Goal: Ask a question

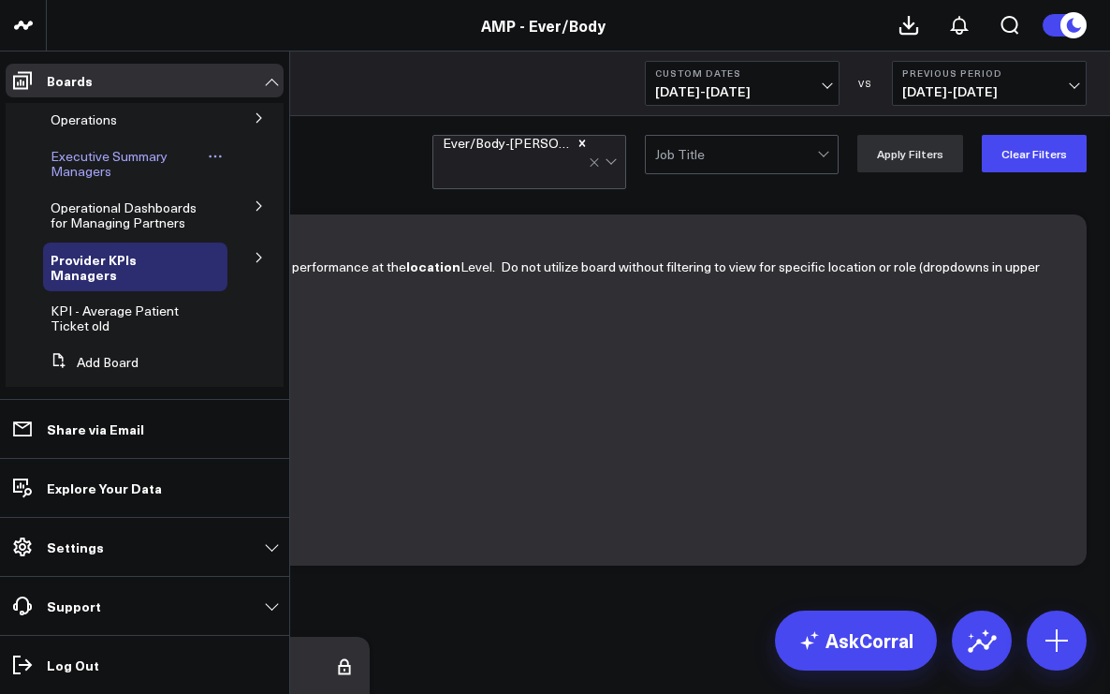
click at [58, 169] on span "Executive Summary Managers" at bounding box center [109, 163] width 117 height 33
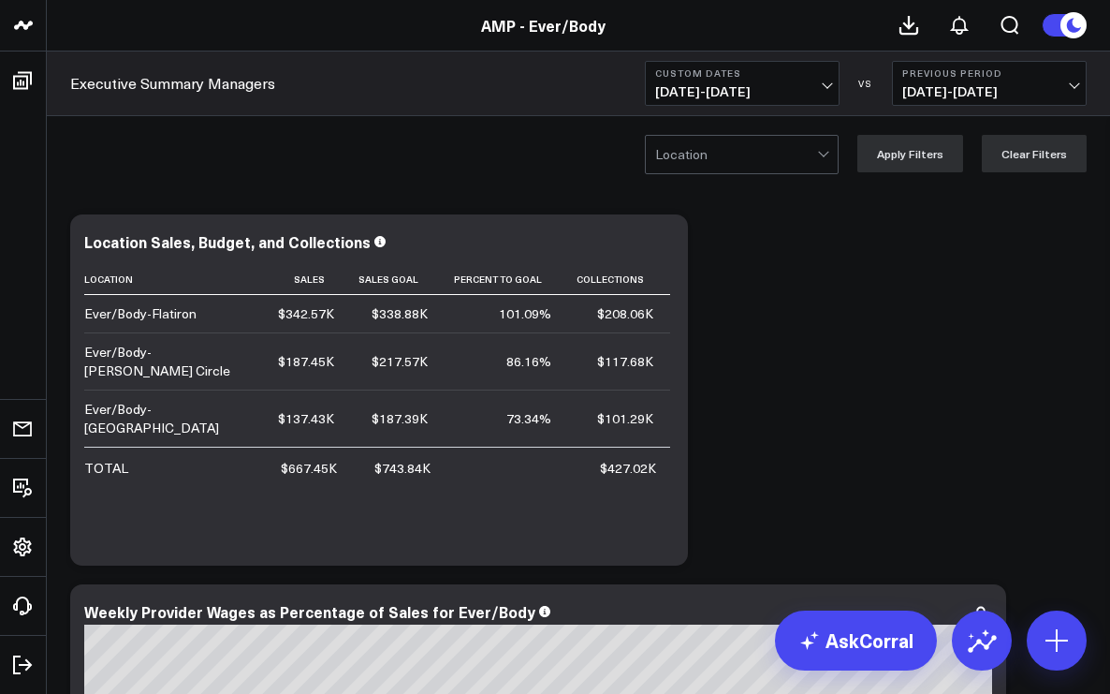
click at [825, 157] on div at bounding box center [825, 154] width 16 height 37
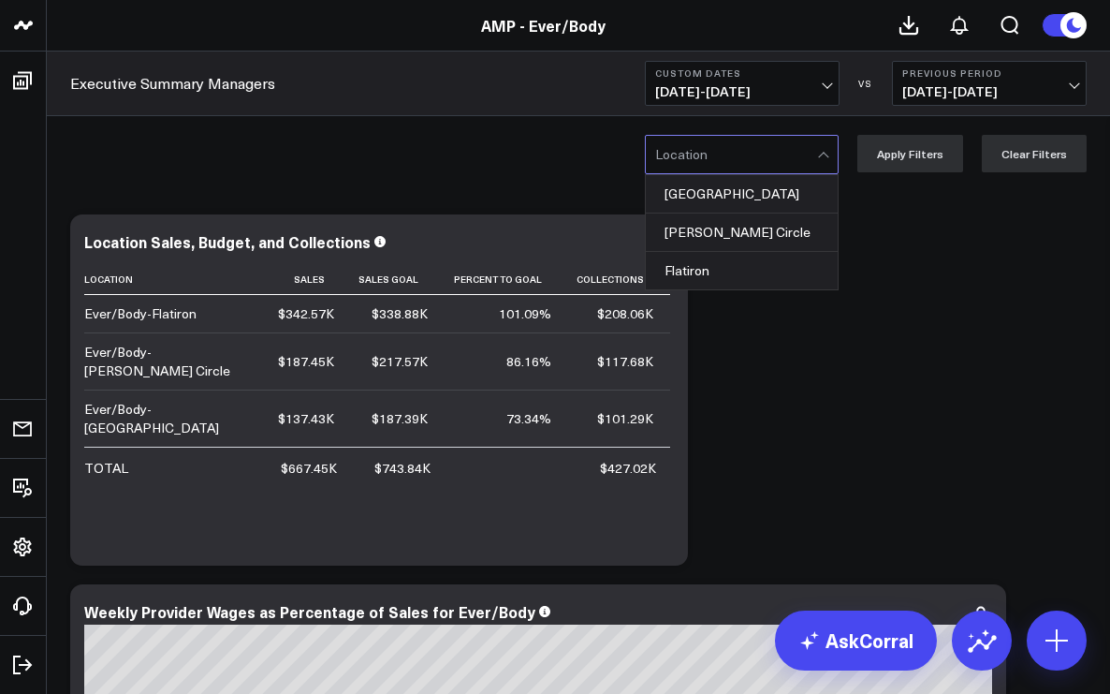
click at [780, 228] on div "[PERSON_NAME] Circle" at bounding box center [742, 232] width 192 height 38
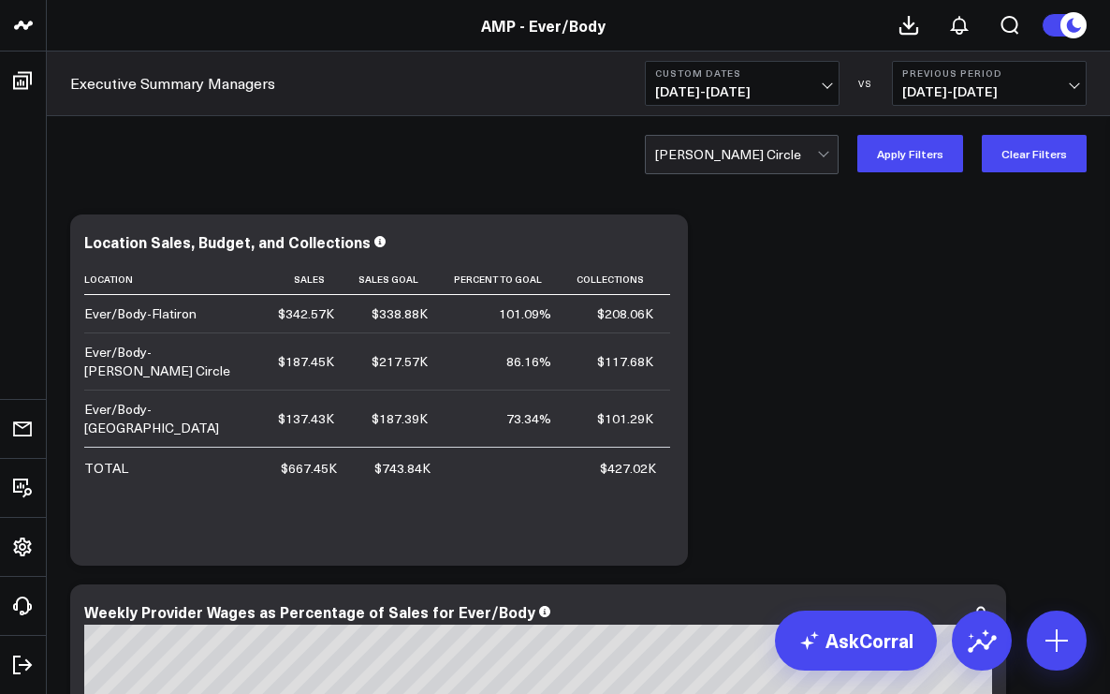
click at [781, 92] on span "[DATE] - [DATE]" at bounding box center [742, 91] width 174 height 15
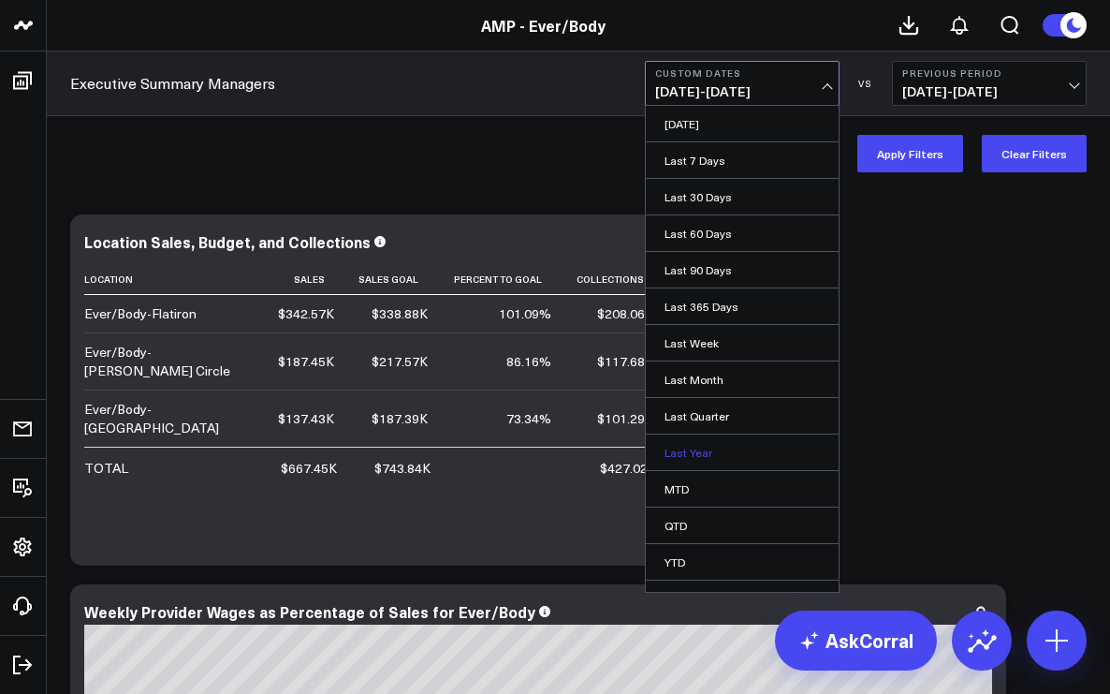
scroll to position [24, 0]
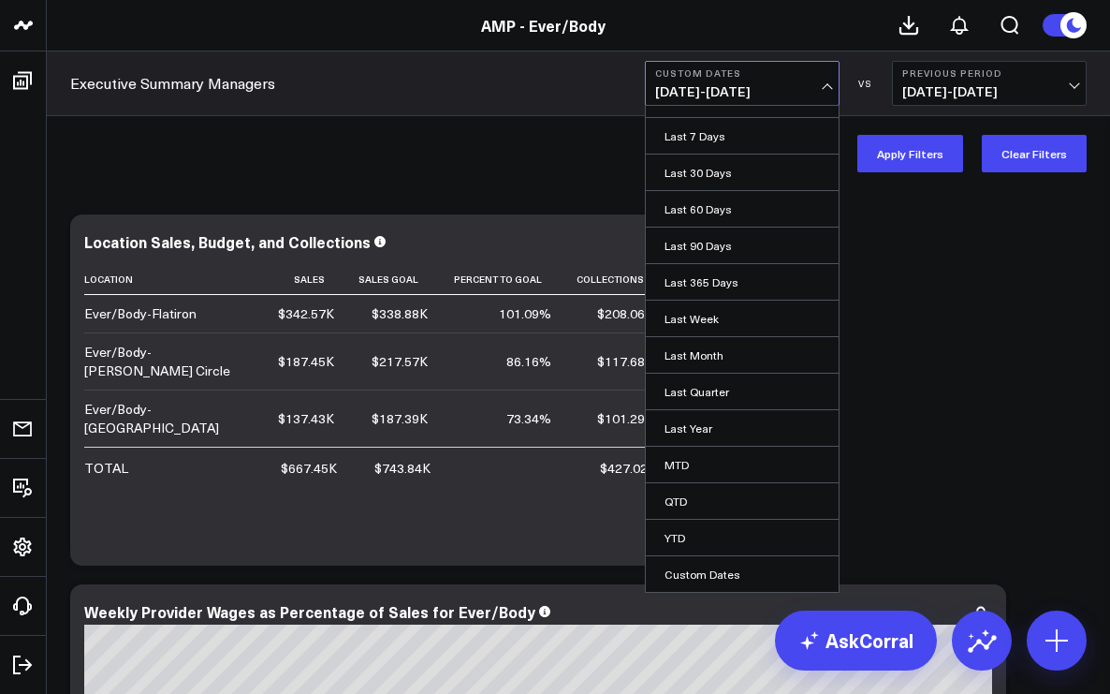
click at [696, 579] on link "Custom Dates" at bounding box center [742, 574] width 193 height 36
select select "8"
select select "2025"
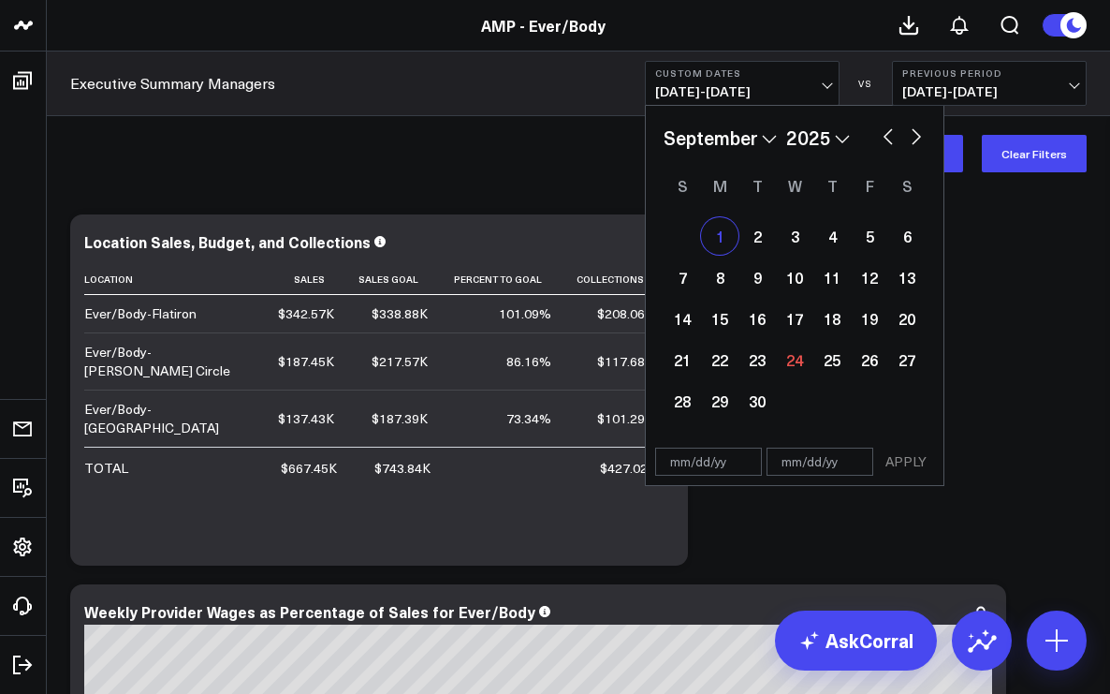
click at [724, 238] on div "1" at bounding box center [719, 235] width 37 height 37
type input "[DATE]"
select select "8"
select select "2025"
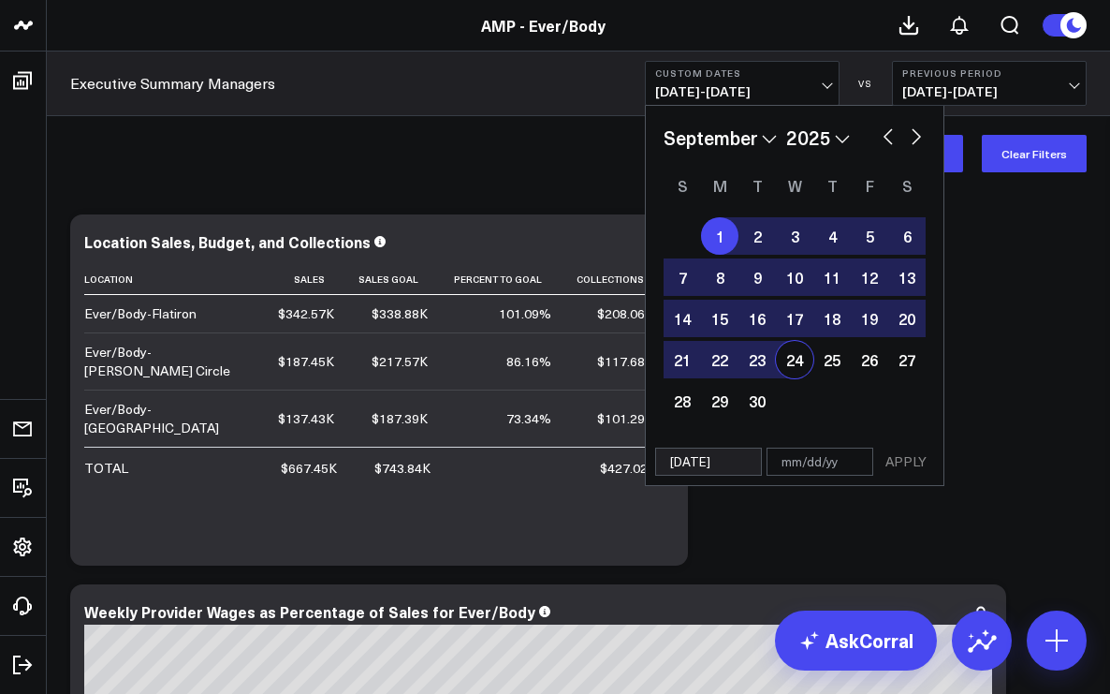
click at [797, 361] on div "24" at bounding box center [794, 359] width 37 height 37
type input "[DATE]"
select select "8"
select select "2025"
click at [903, 463] on button "APPLY" at bounding box center [906, 462] width 56 height 28
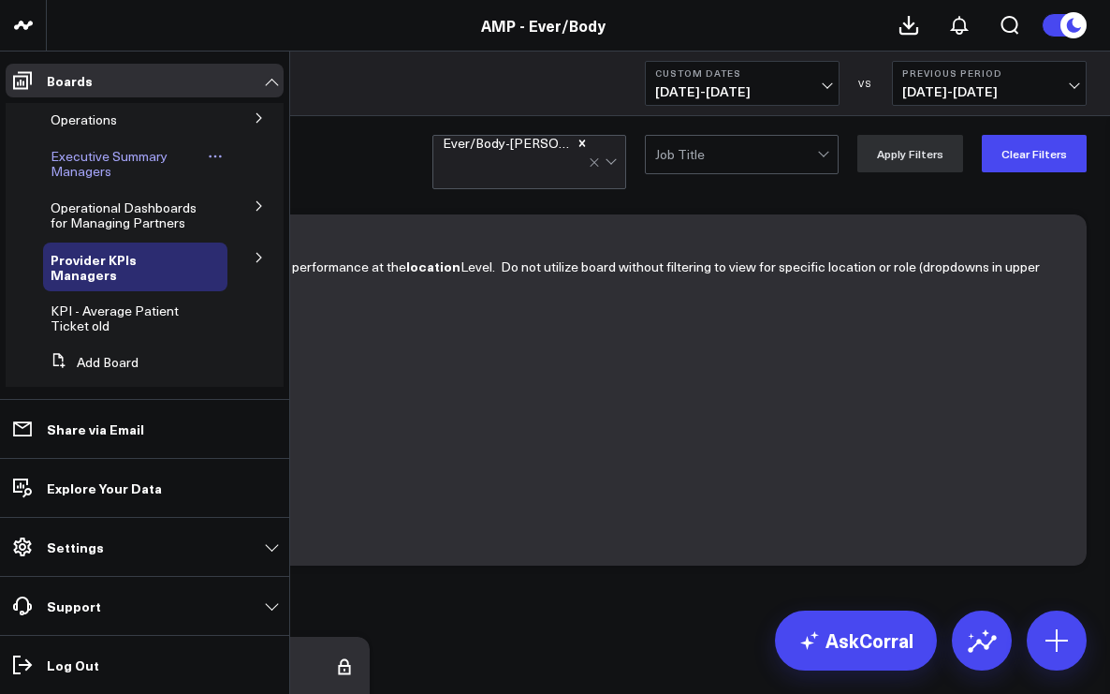
click at [96, 162] on span "Executive Summary Managers" at bounding box center [109, 163] width 117 height 33
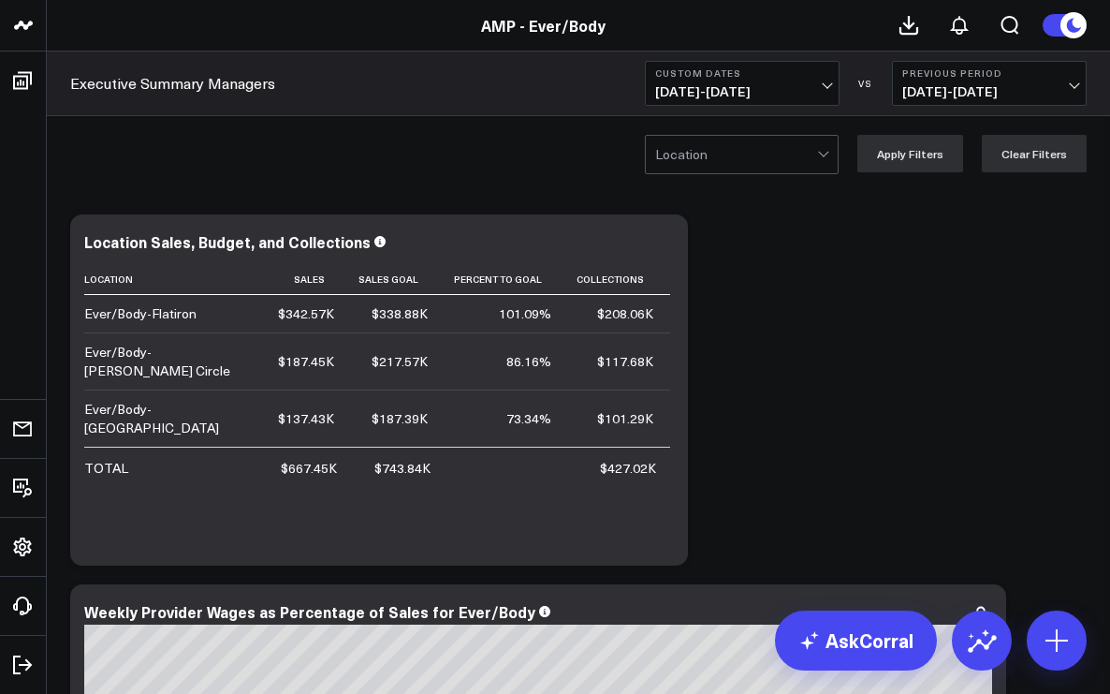
click at [830, 88] on button "Custom Dates [DATE] - [DATE]" at bounding box center [742, 83] width 195 height 45
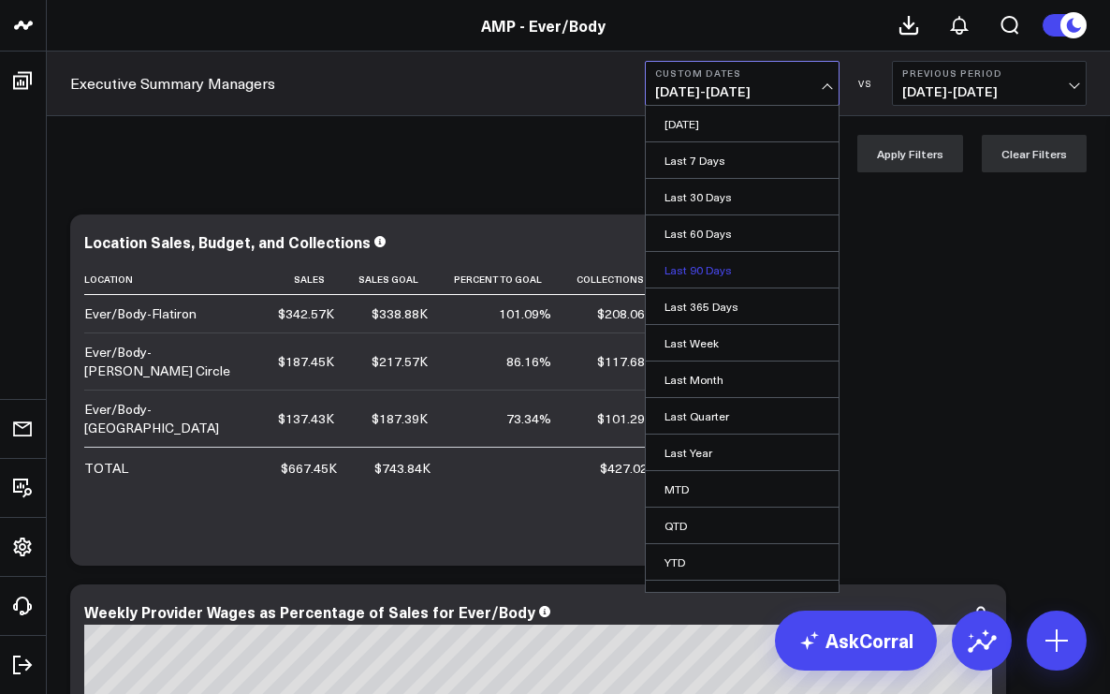
scroll to position [24, 0]
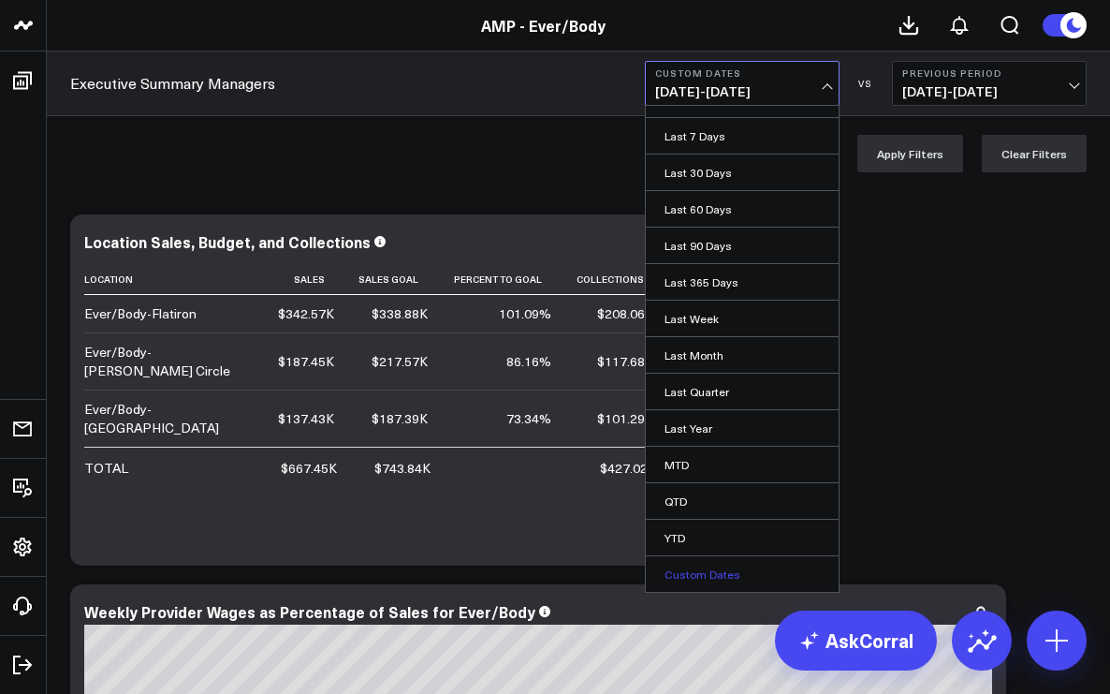
click at [706, 573] on link "Custom Dates" at bounding box center [742, 574] width 193 height 36
select select "8"
select select "2025"
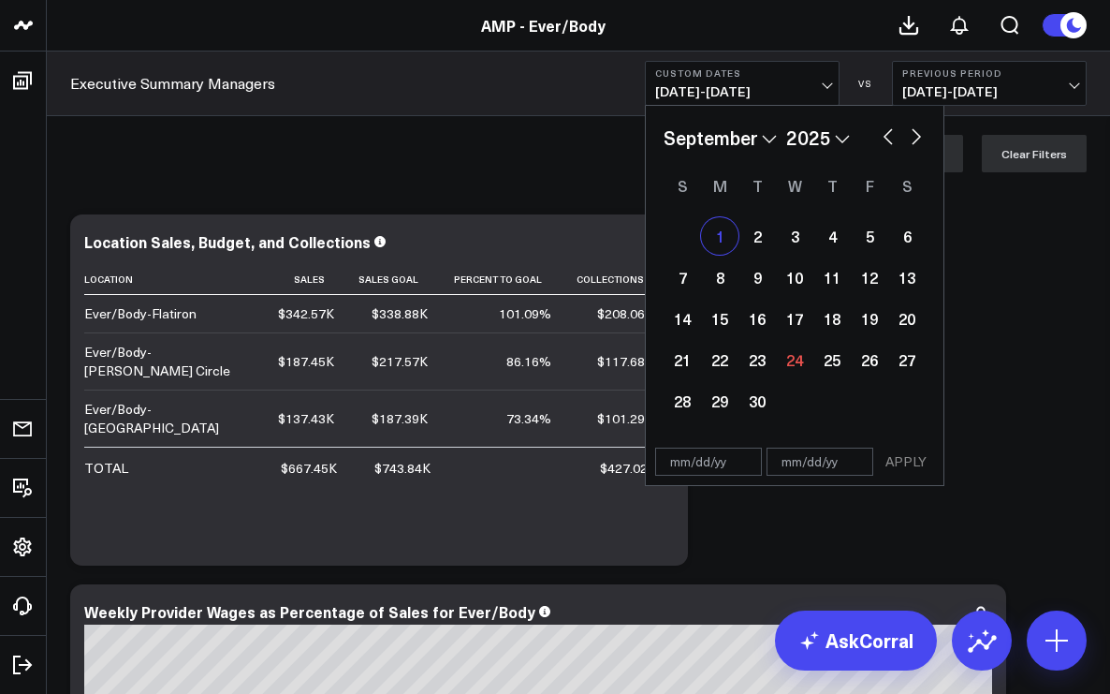
click at [711, 238] on div "1" at bounding box center [719, 235] width 37 height 37
type input "[DATE]"
select select "8"
select select "2025"
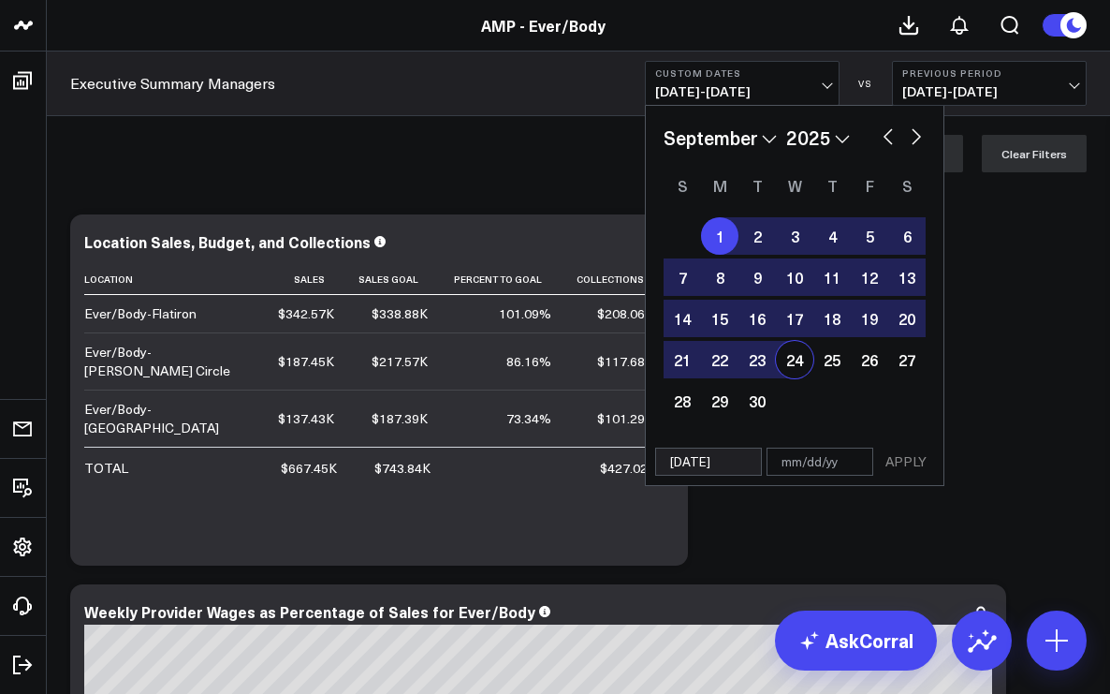
click at [798, 361] on div "24" at bounding box center [794, 359] width 37 height 37
type input "[DATE]"
select select "8"
select select "2025"
click at [923, 463] on button "APPLY" at bounding box center [906, 462] width 56 height 28
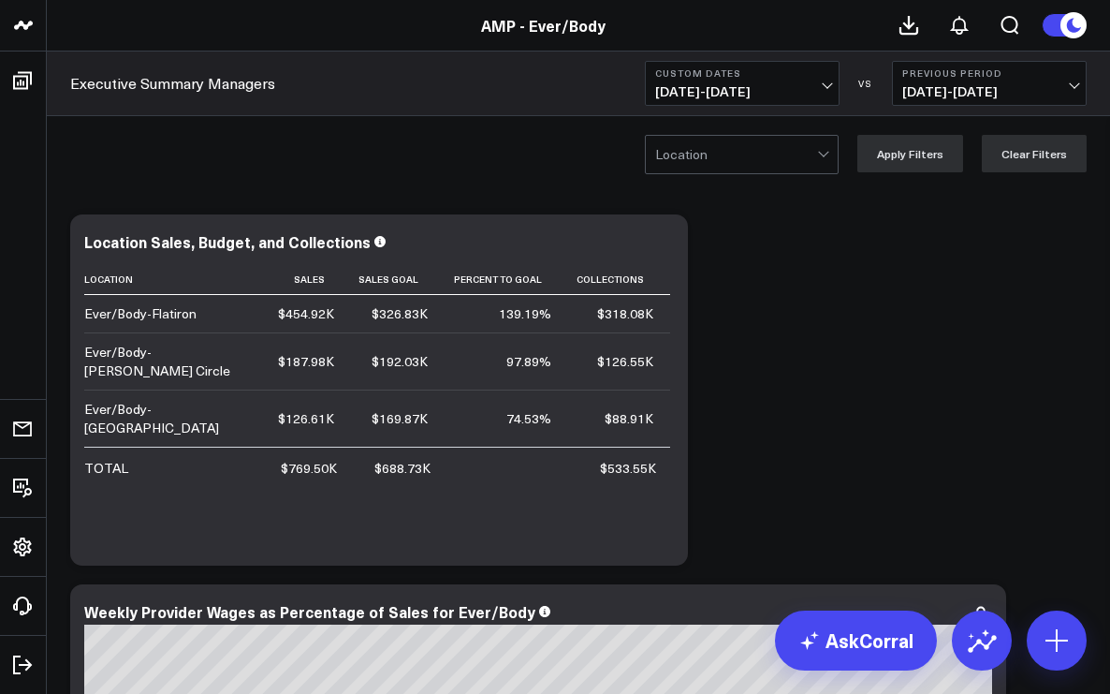
click at [814, 158] on div at bounding box center [736, 154] width 162 height 37
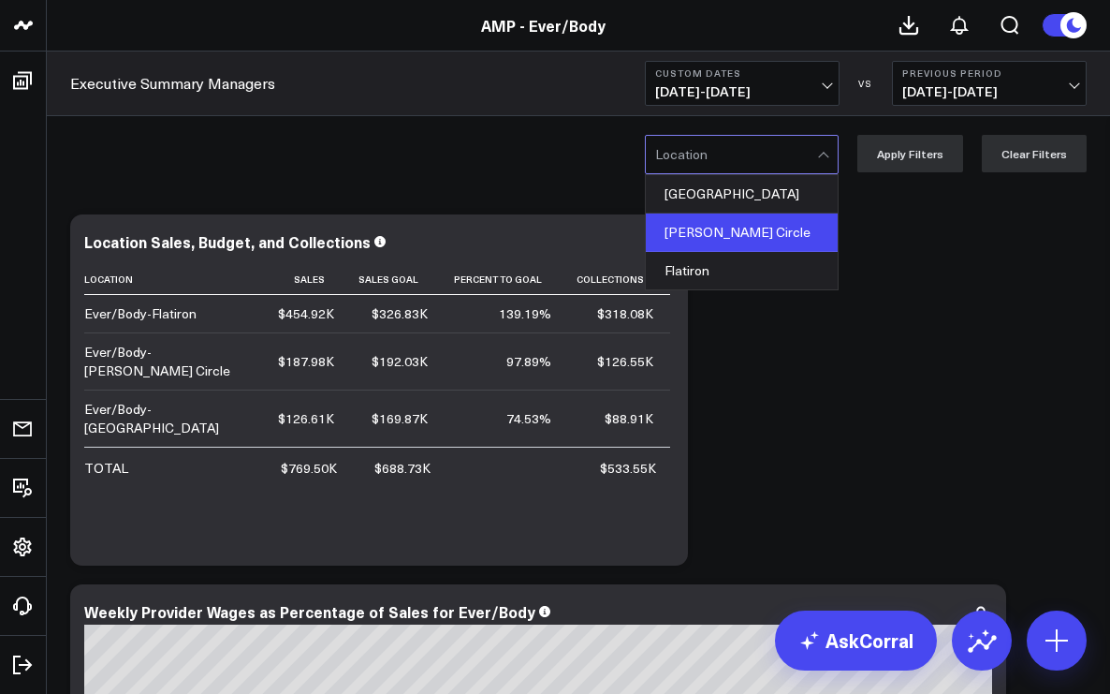
click at [768, 229] on div "[PERSON_NAME] Circle" at bounding box center [742, 232] width 192 height 38
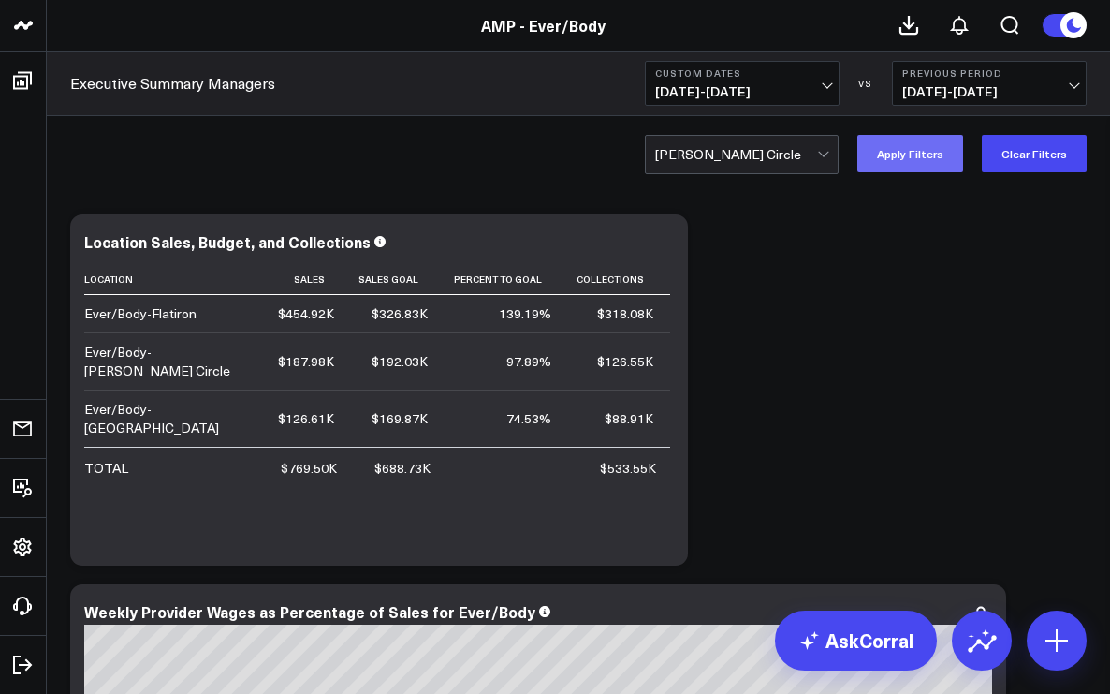
click at [917, 158] on button "Apply Filters" at bounding box center [911, 153] width 106 height 37
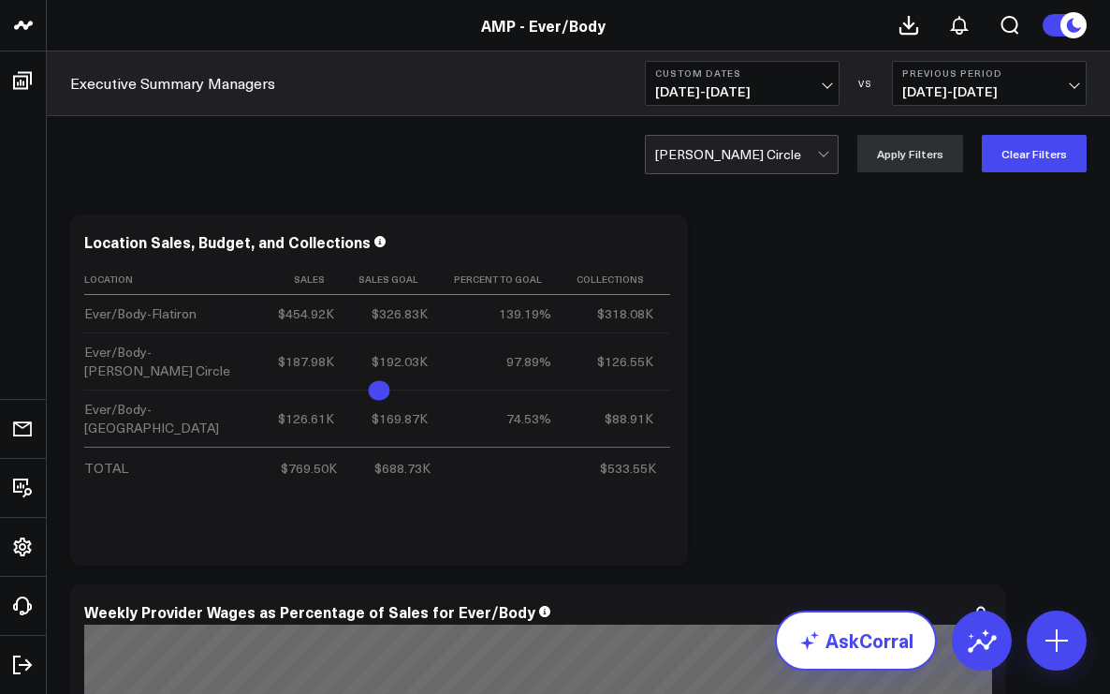
click at [853, 637] on link "AskCorral" at bounding box center [856, 640] width 162 height 60
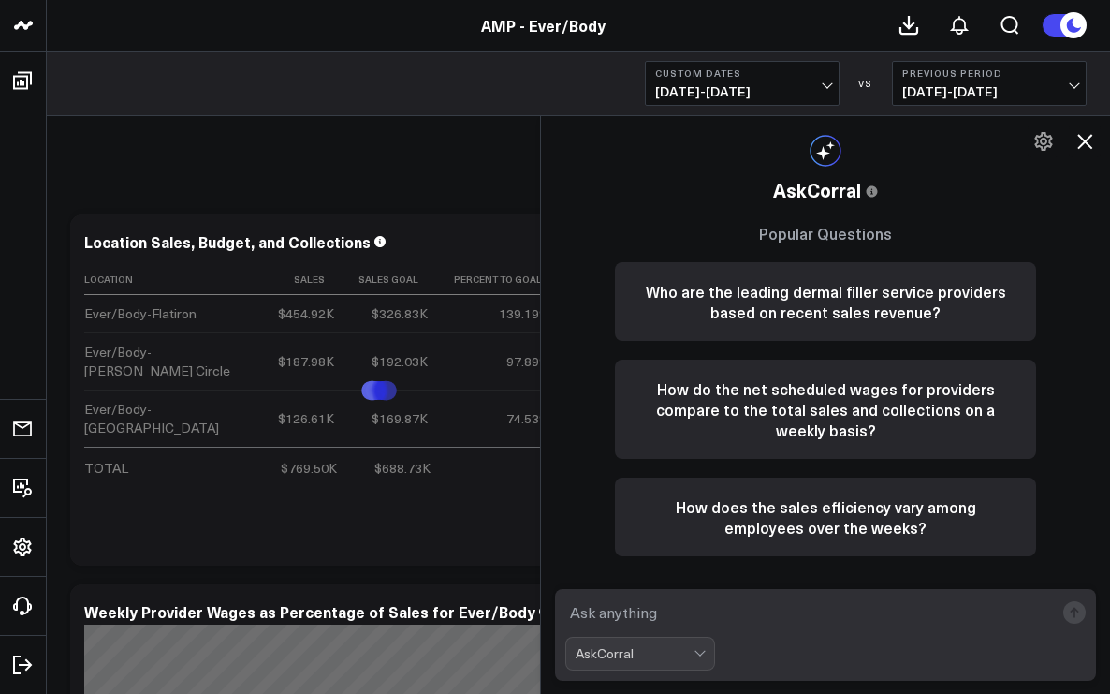
click at [679, 615] on textarea at bounding box center [810, 612] width 489 height 34
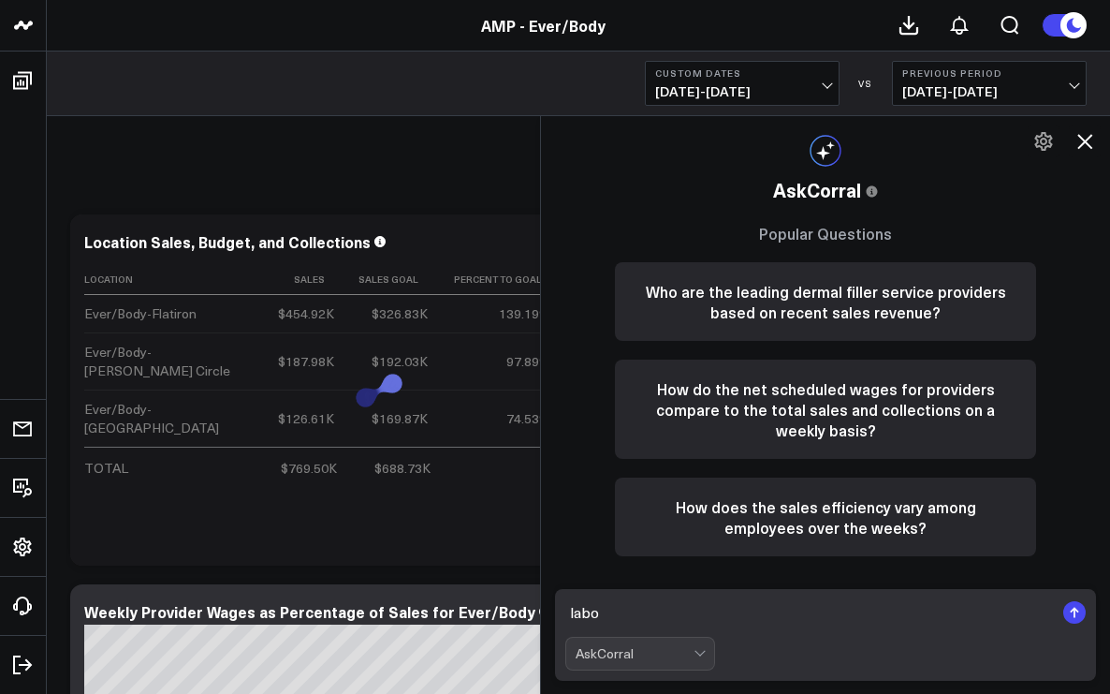
type textarea "labor"
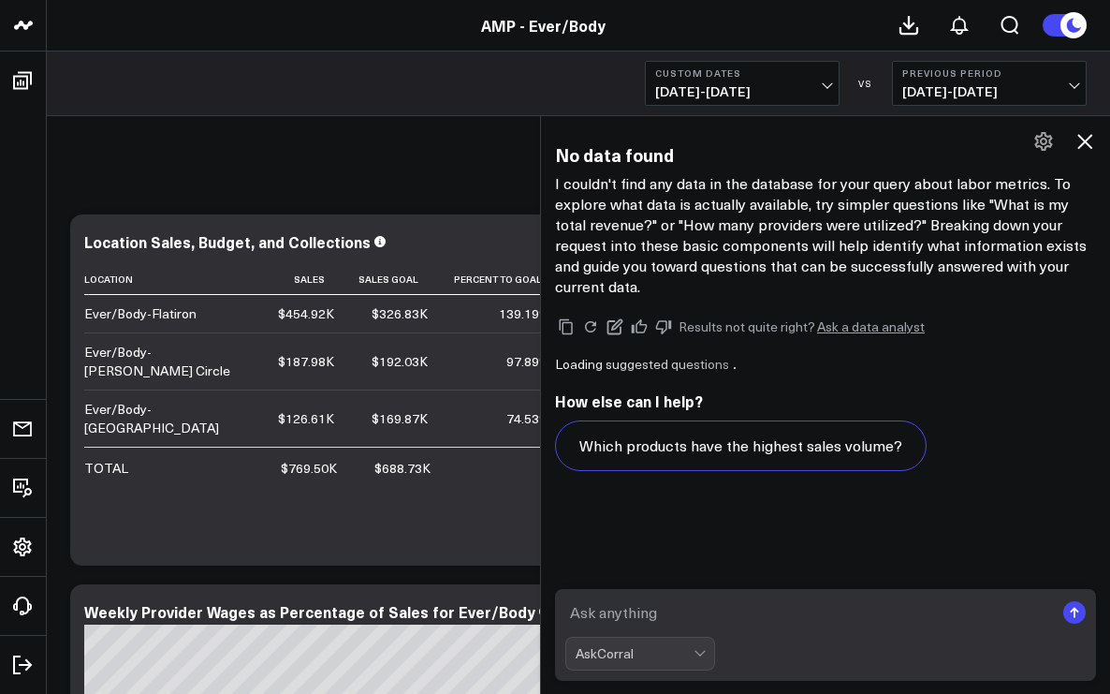
scroll to position [1459, 0]
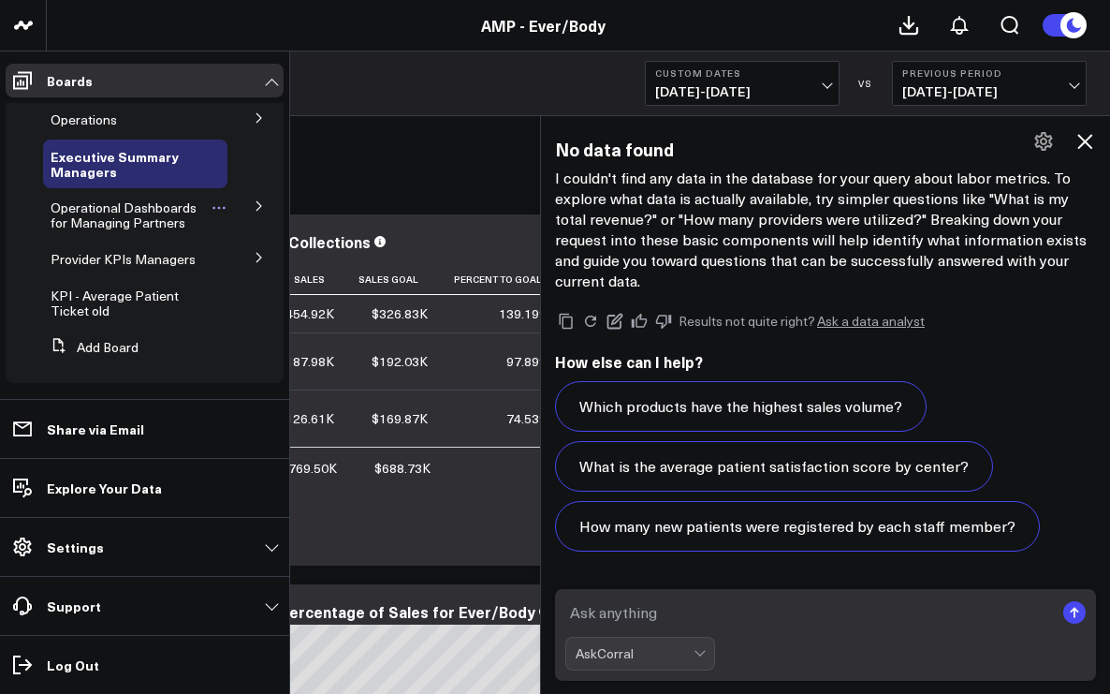
click at [74, 224] on span "Operational Dashboards for Managing Partners" at bounding box center [124, 214] width 146 height 33
click at [103, 208] on span "Operational Dashboards for Managing Partners" at bounding box center [124, 214] width 146 height 33
click at [110, 221] on span "Operational Dashboards for Managing Partners" at bounding box center [124, 214] width 146 height 33
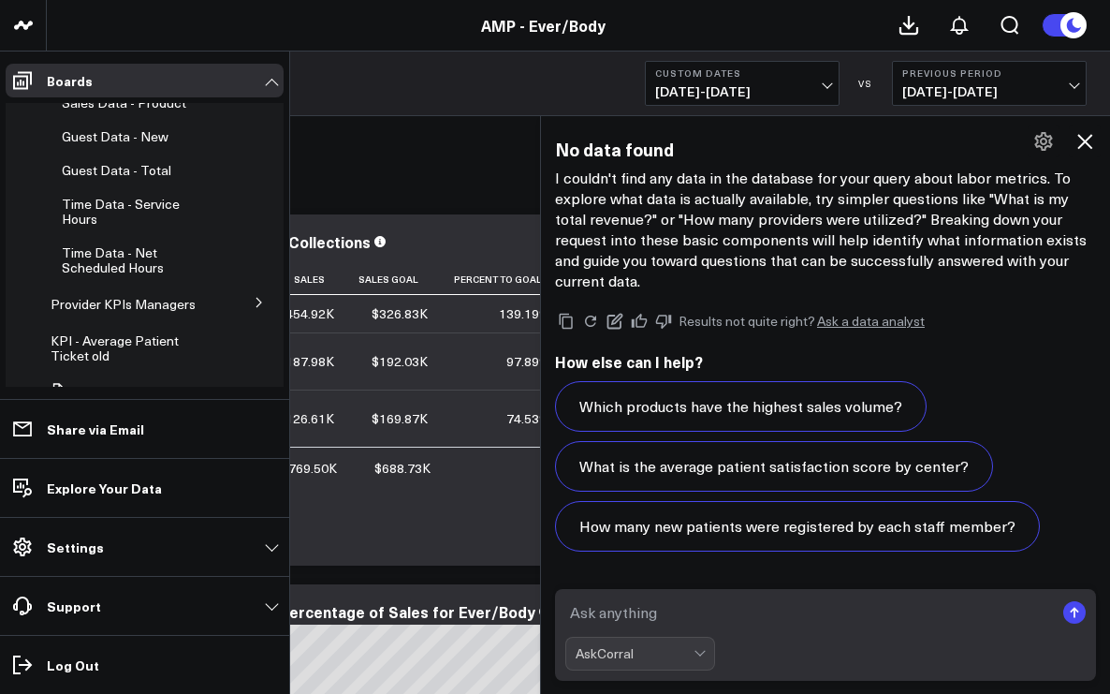
scroll to position [422, 0]
click at [124, 310] on span "Provider KPIs Managers" at bounding box center [123, 301] width 145 height 18
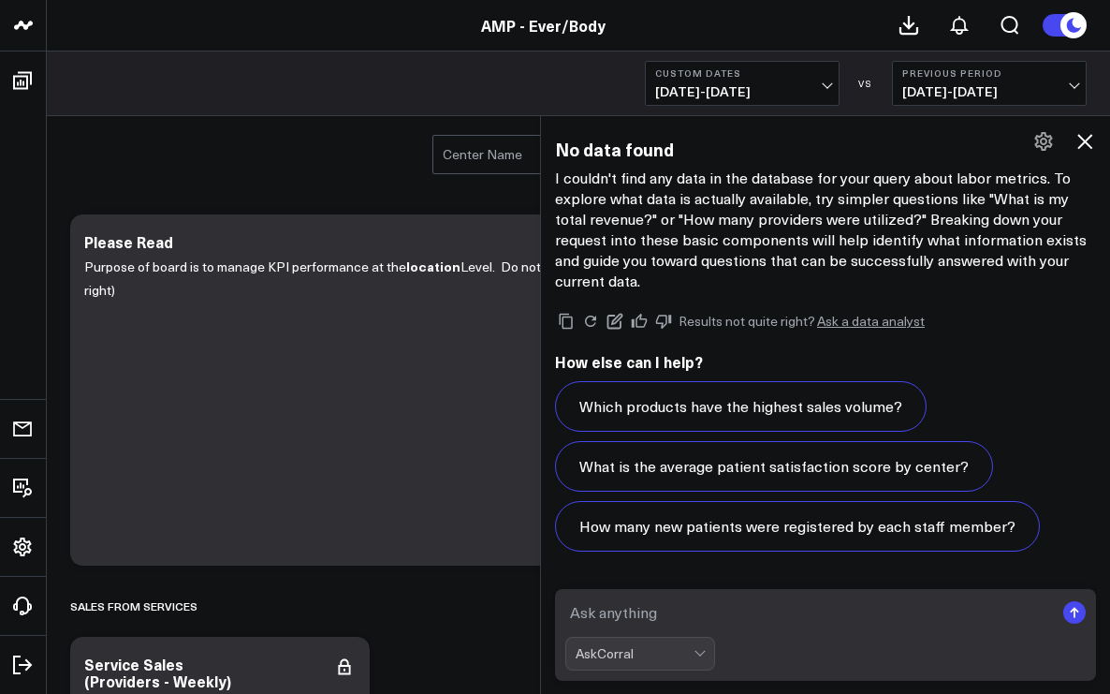
click at [582, 613] on textarea at bounding box center [810, 612] width 489 height 34
type textarea "labor"
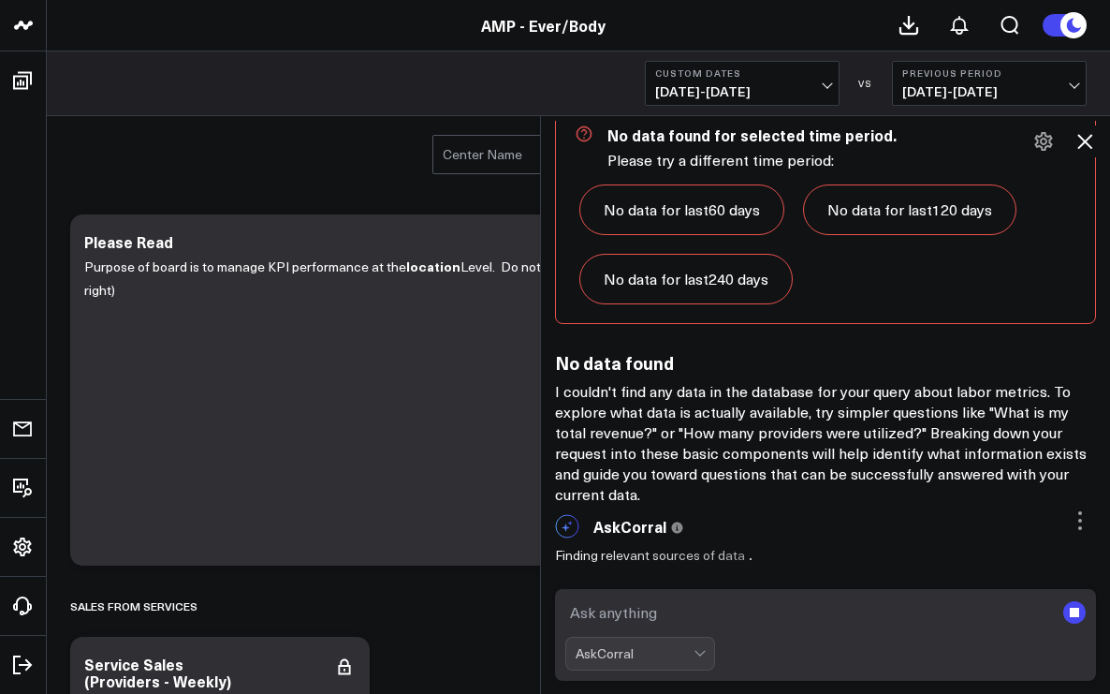
click at [145, 174] on div "Center Name Job Title Apply Filters Clear Filters" at bounding box center [579, 153] width 1064 height 75
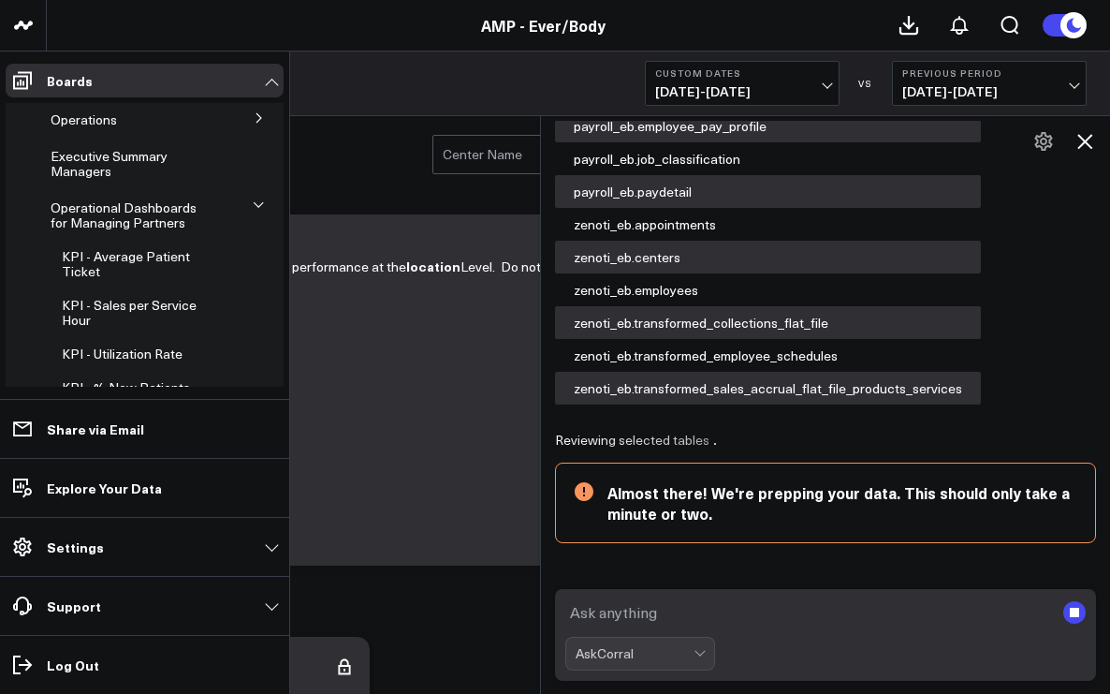
scroll to position [1796, 0]
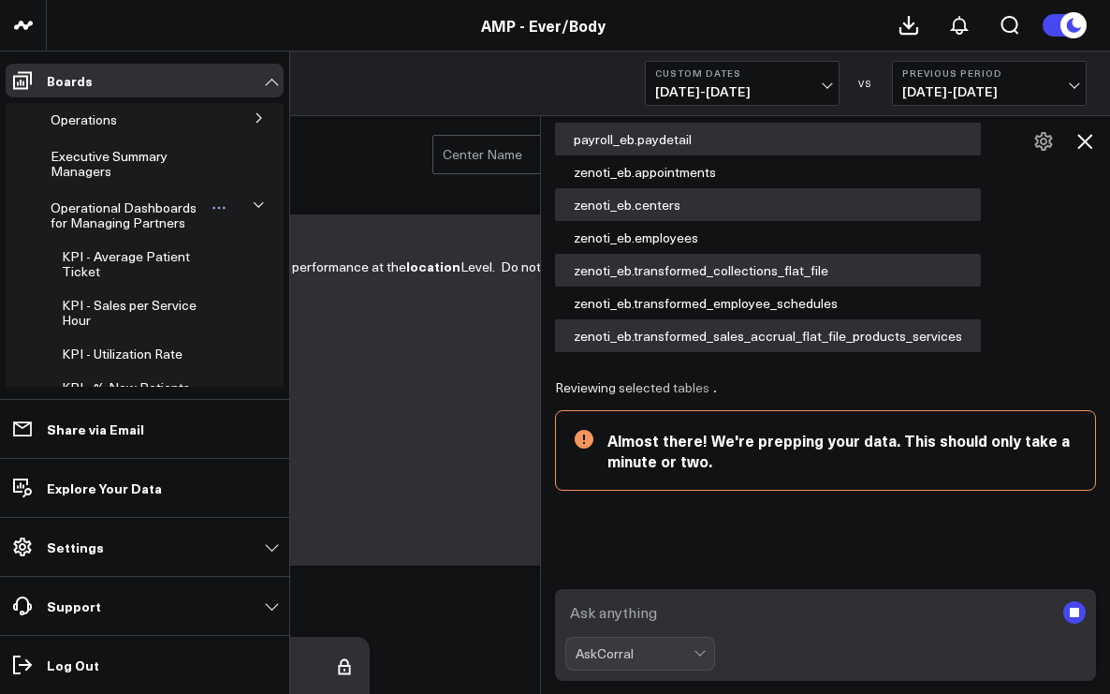
click at [118, 219] on span "Operational Dashboards for Managing Partners" at bounding box center [124, 214] width 146 height 33
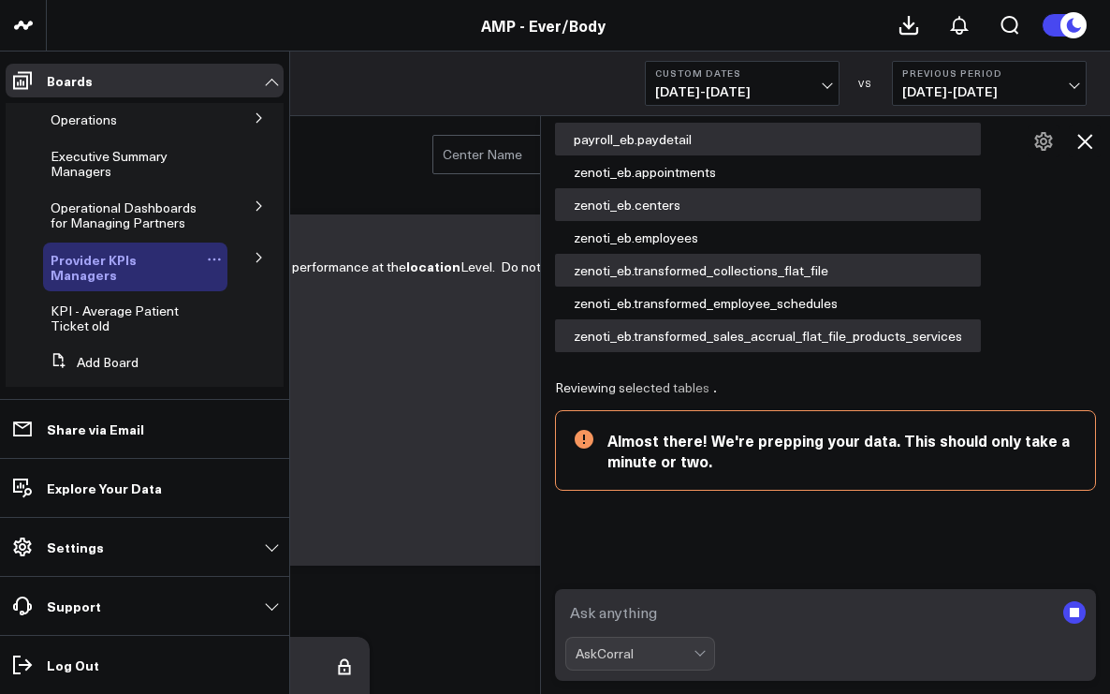
click at [113, 264] on span "Provider KPIs Managers" at bounding box center [94, 267] width 86 height 34
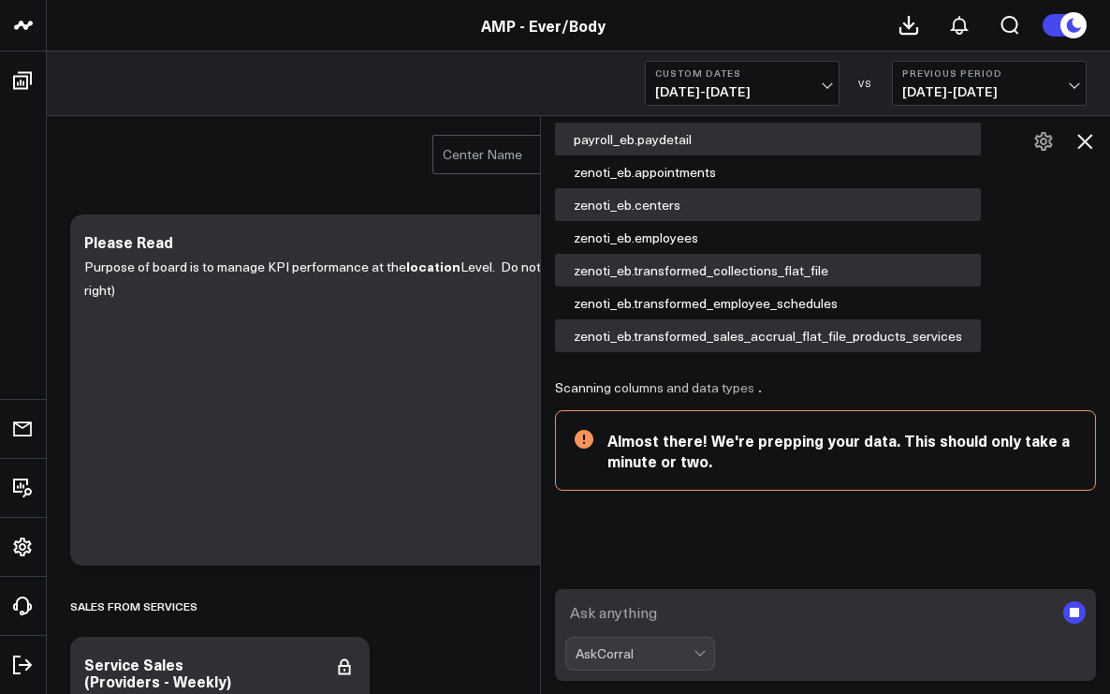
click at [617, 611] on textarea at bounding box center [810, 612] width 489 height 34
type textarea "Logan Circle Sept labor"
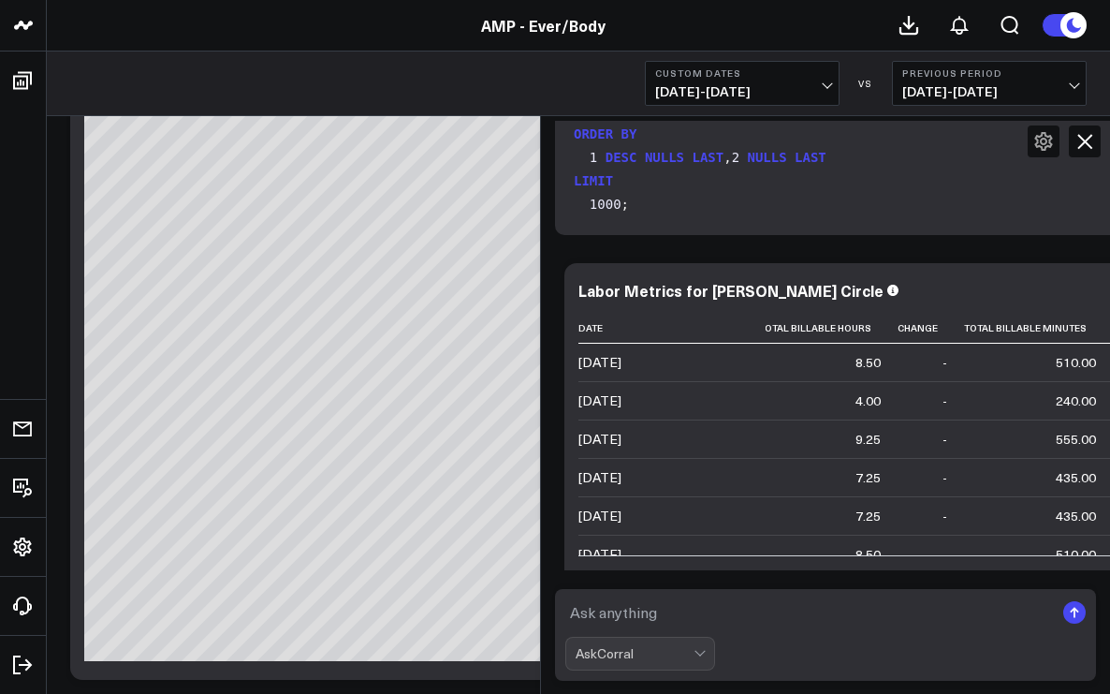
scroll to position [0, 816]
